Goal: Information Seeking & Learning: Learn about a topic

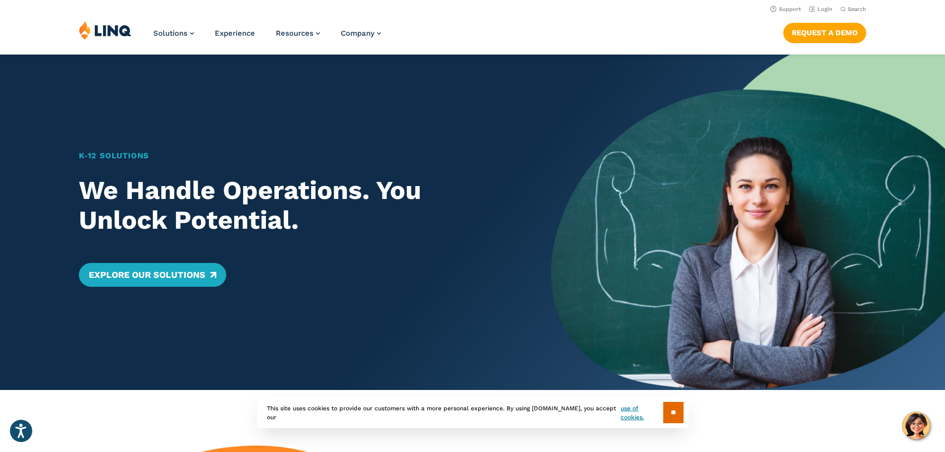
click at [670, 411] on input "**" at bounding box center [673, 412] width 20 height 21
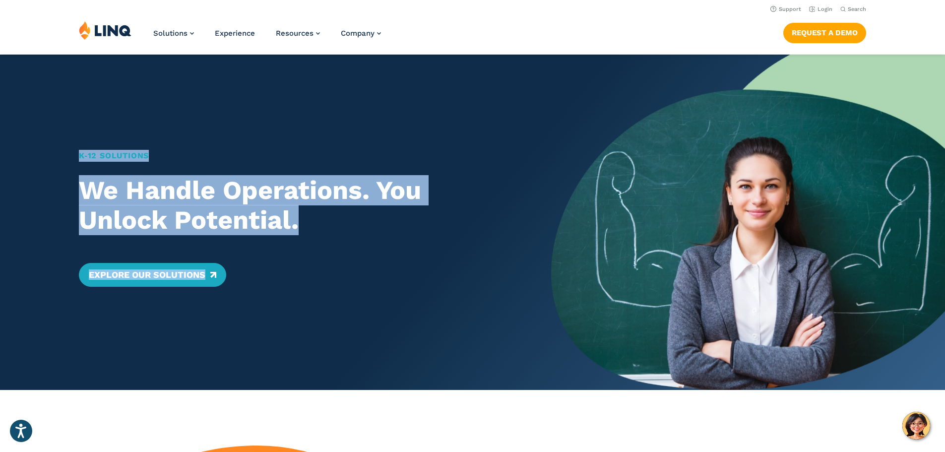
drag, startPoint x: 56, startPoint y: 127, endPoint x: 388, endPoint y: 343, distance: 396.1
click at [388, 343] on div "K‑12 Solutions We Handle Operations. You Unlock Potential. Explore Our Solutions" at bounding box center [275, 222] width 551 height 335
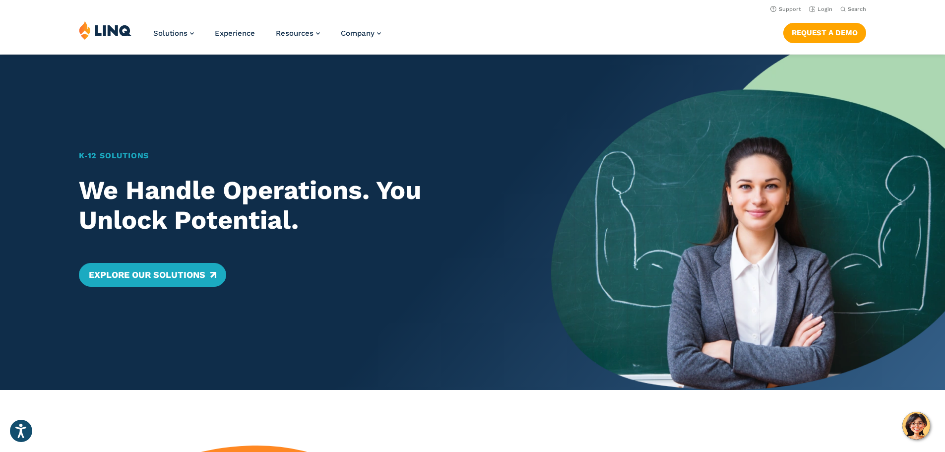
click at [388, 343] on div "K‑12 Solutions We Handle Operations. You Unlock Potential. Explore Our Solutions" at bounding box center [275, 222] width 551 height 335
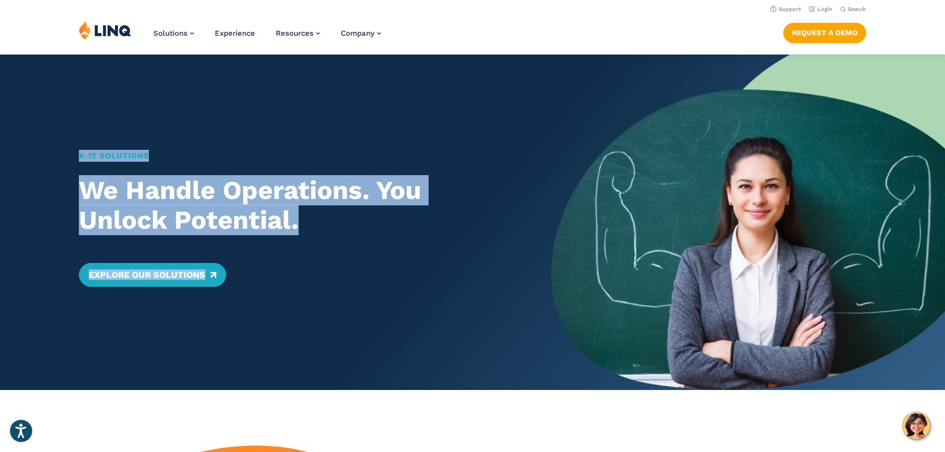
drag, startPoint x: 381, startPoint y: 346, endPoint x: 17, endPoint y: 152, distance: 412.6
click at [7, 155] on div "K‑12 Solutions We Handle Operations. You Unlock Potential. Explore Our Solutions" at bounding box center [275, 222] width 551 height 335
click at [17, 152] on div "K‑12 Solutions We Handle Operations. You Unlock Potential. Explore Our Solutions" at bounding box center [275, 222] width 551 height 335
drag, startPoint x: 25, startPoint y: 149, endPoint x: 377, endPoint y: 346, distance: 403.6
click at [377, 346] on div "K‑12 Solutions We Handle Operations. You Unlock Potential. Explore Our Solutions" at bounding box center [275, 222] width 551 height 335
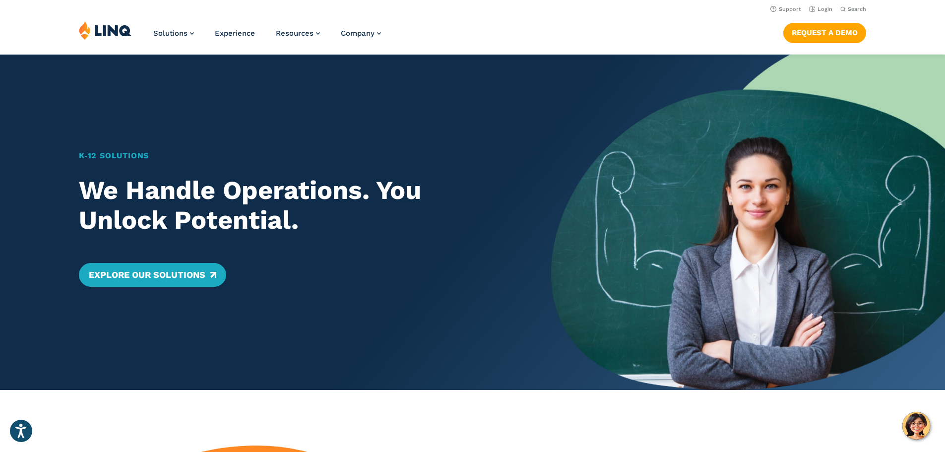
click at [377, 346] on div "K‑12 Solutions We Handle Operations. You Unlock Potential. Explore Our Solutions" at bounding box center [275, 222] width 551 height 335
